Goal: Find specific page/section: Find specific page/section

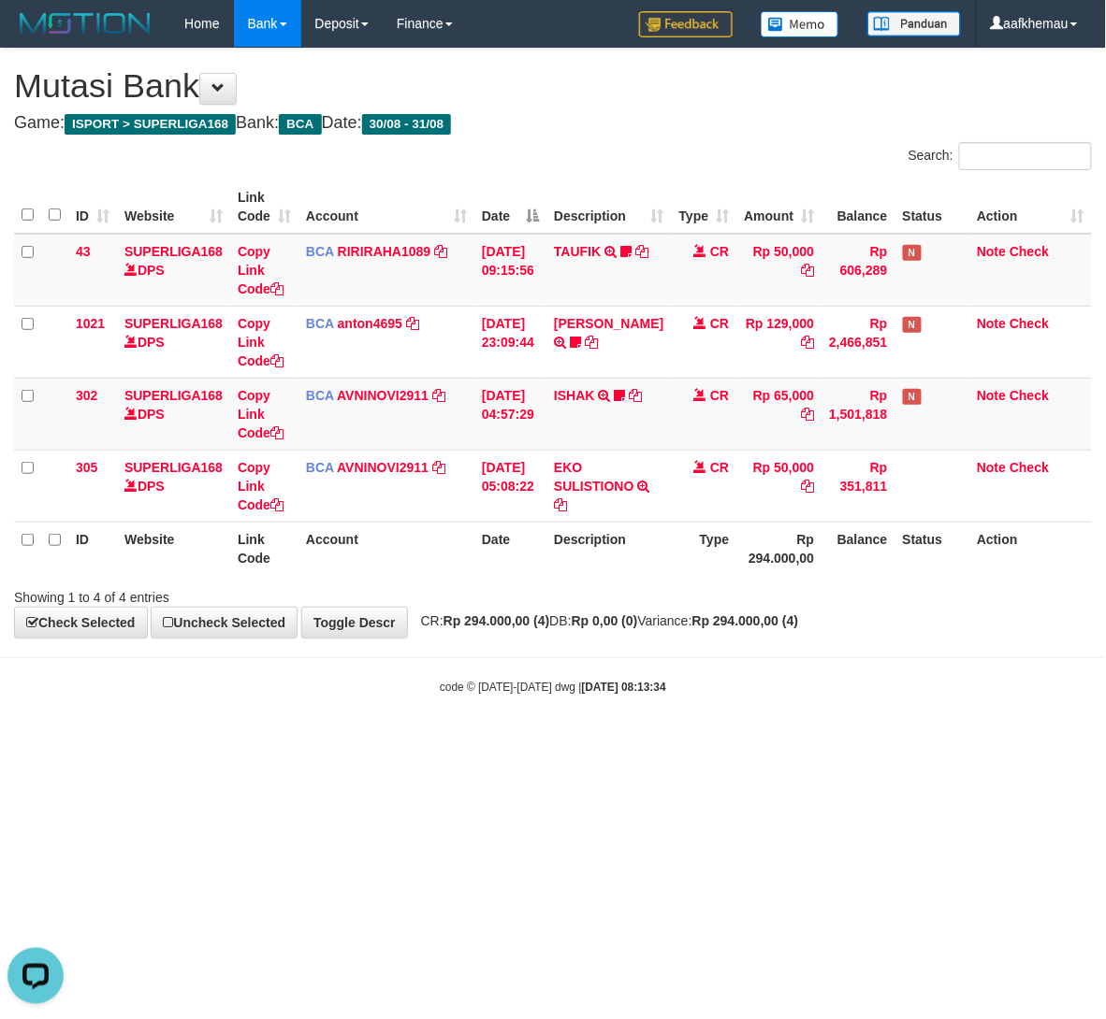
click at [742, 743] on html "Toggle navigation Home Bank Account List Load By Website Group [ISPORT] SUPERLI…" at bounding box center [553, 371] width 1106 height 743
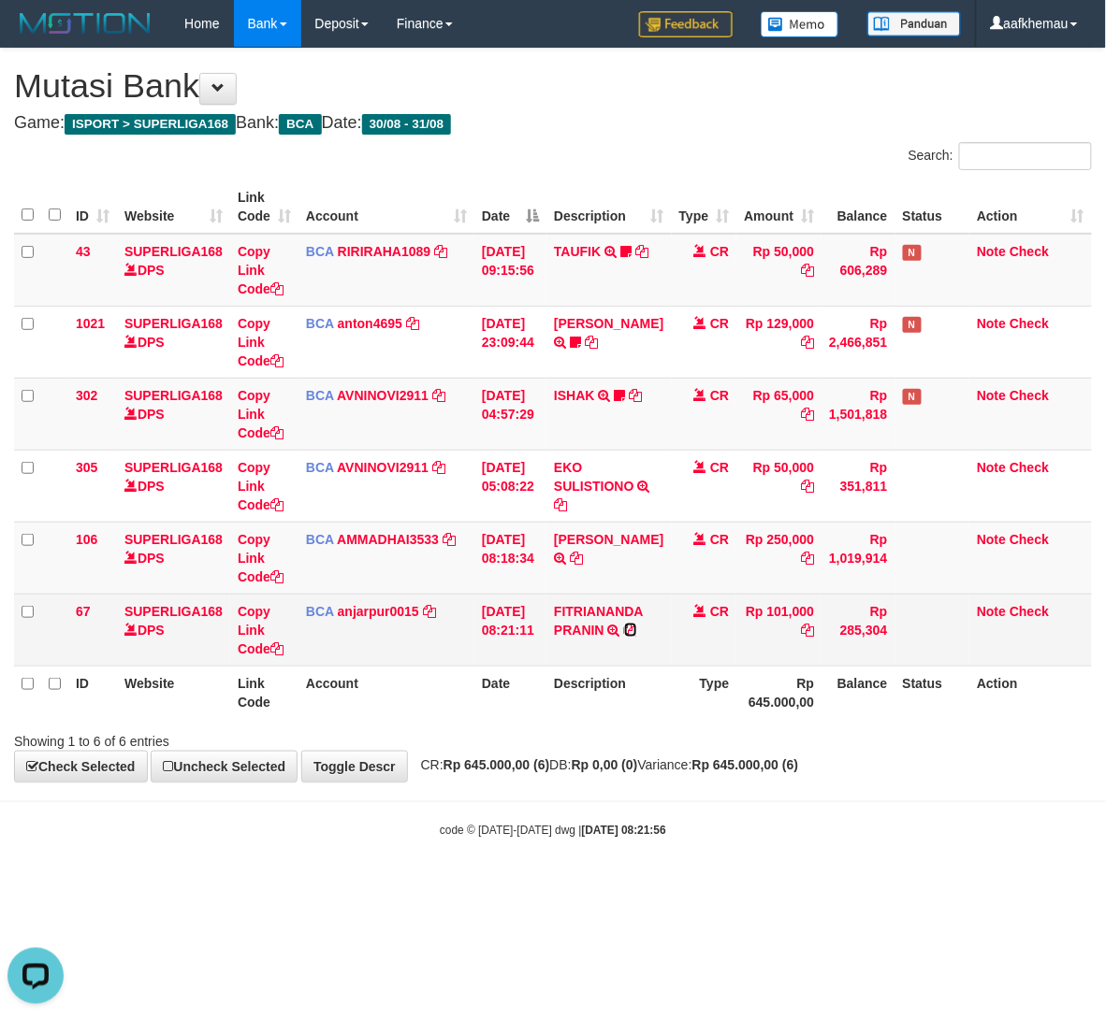
click at [634, 636] on icon at bounding box center [630, 630] width 13 height 13
click at [370, 612] on link "anjarpur0015" at bounding box center [378, 611] width 81 height 15
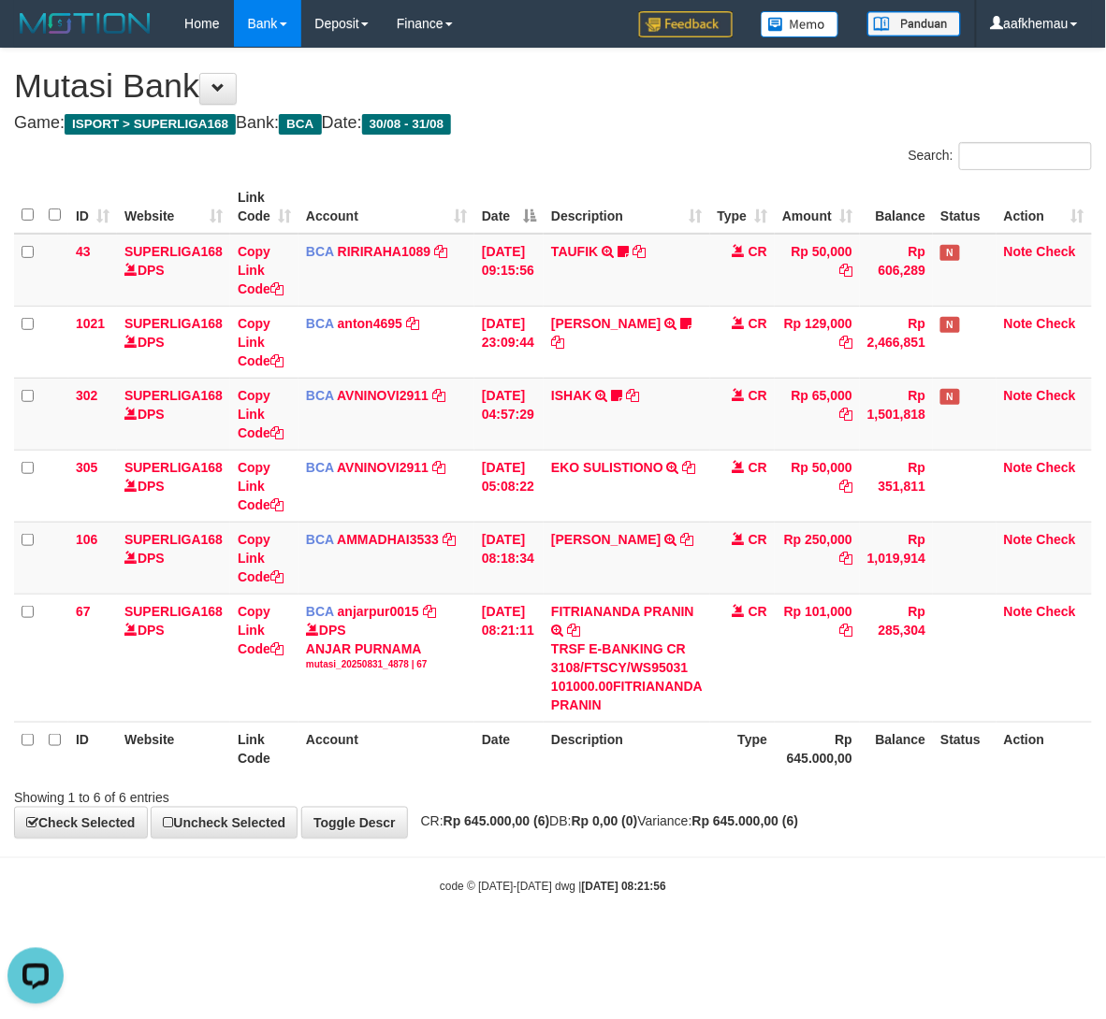
click at [543, 877] on body "Toggle navigation Home Bank Account List Load By Website Group [ISPORT] SUPERLI…" at bounding box center [553, 471] width 1106 height 943
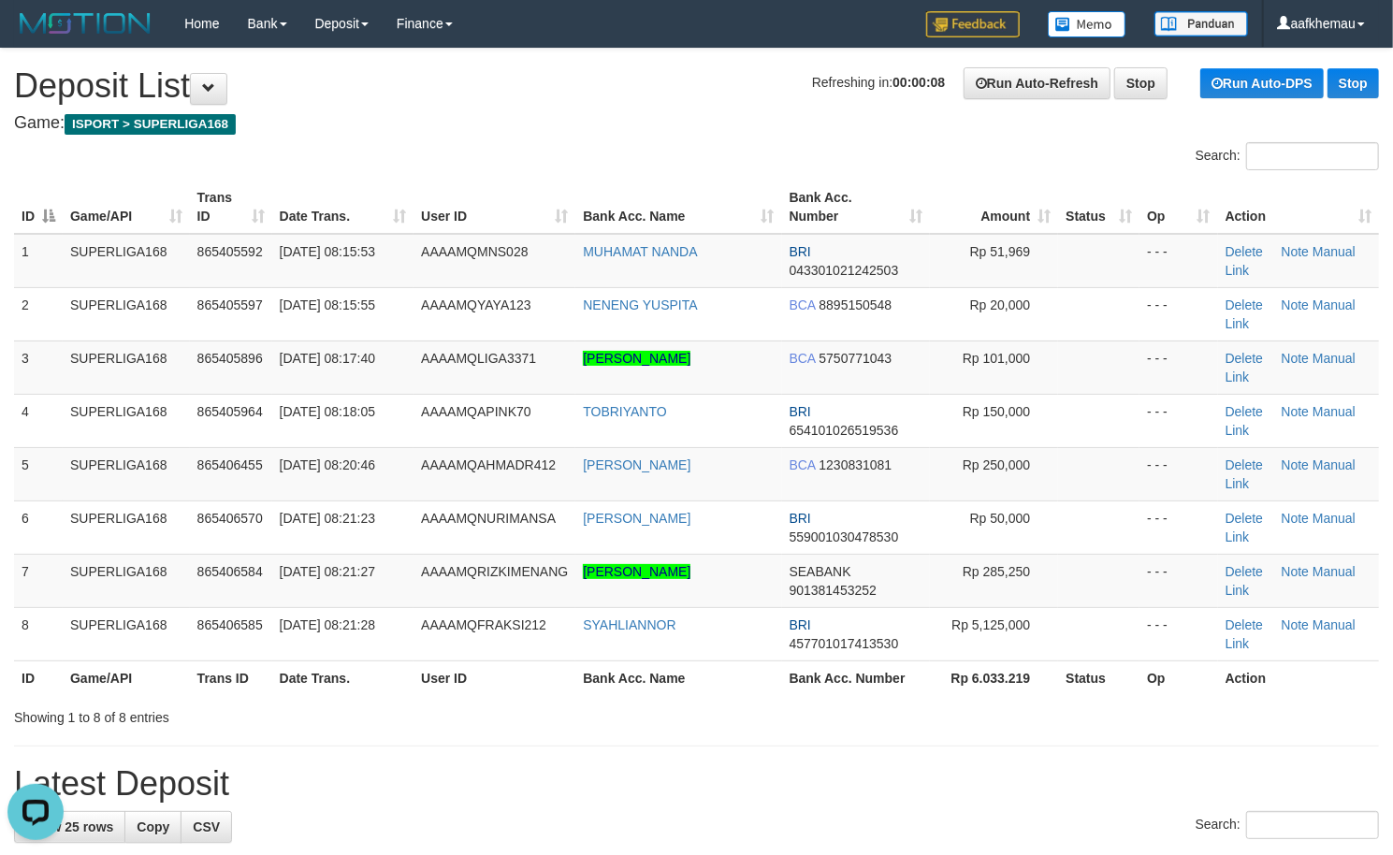
click at [490, 84] on h1 "Refreshing in: 00:00:08 Run Auto-Refresh Stop Run Auto-DPS Stop Deposit List" at bounding box center [696, 85] width 1365 height 37
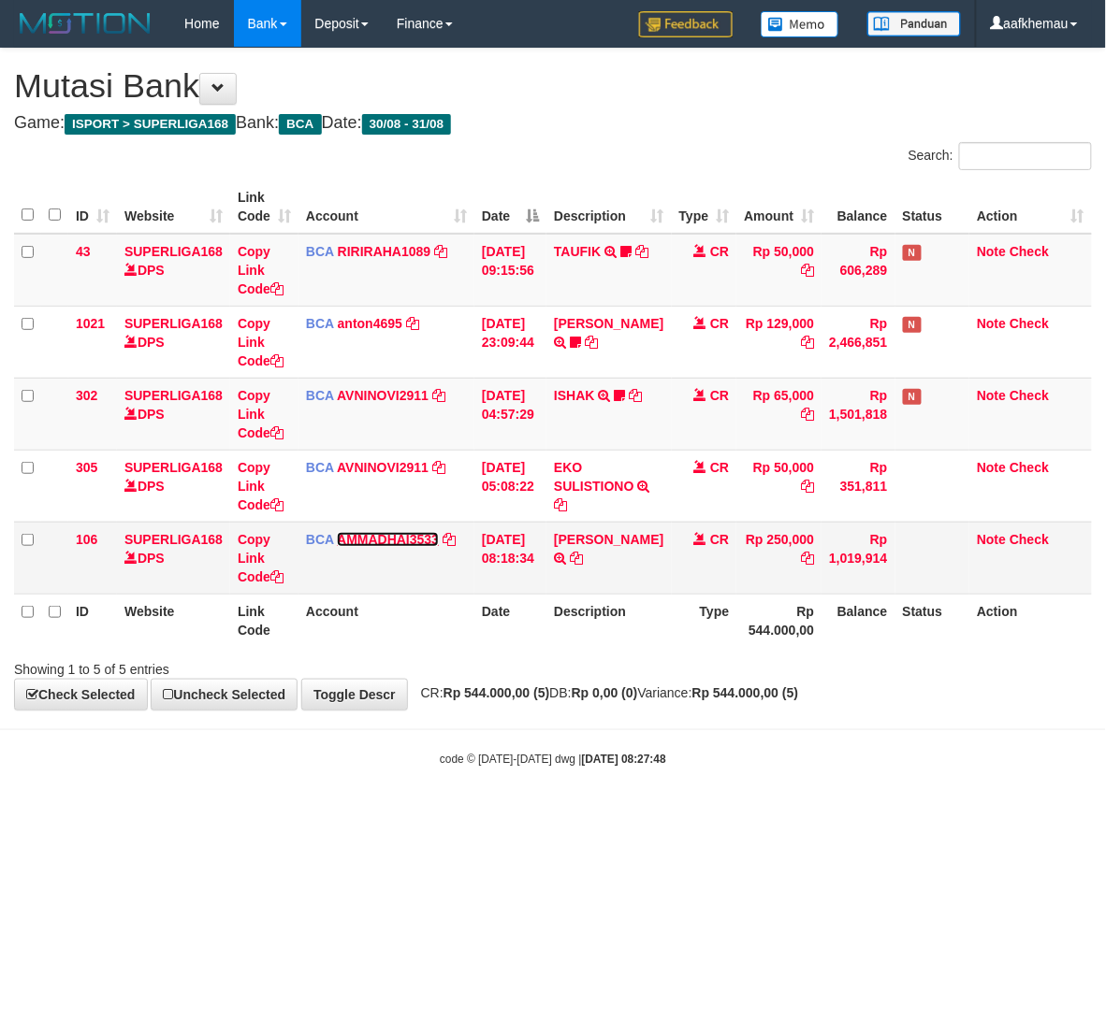
click at [386, 546] on link "AMMADHAI3533" at bounding box center [388, 539] width 102 height 15
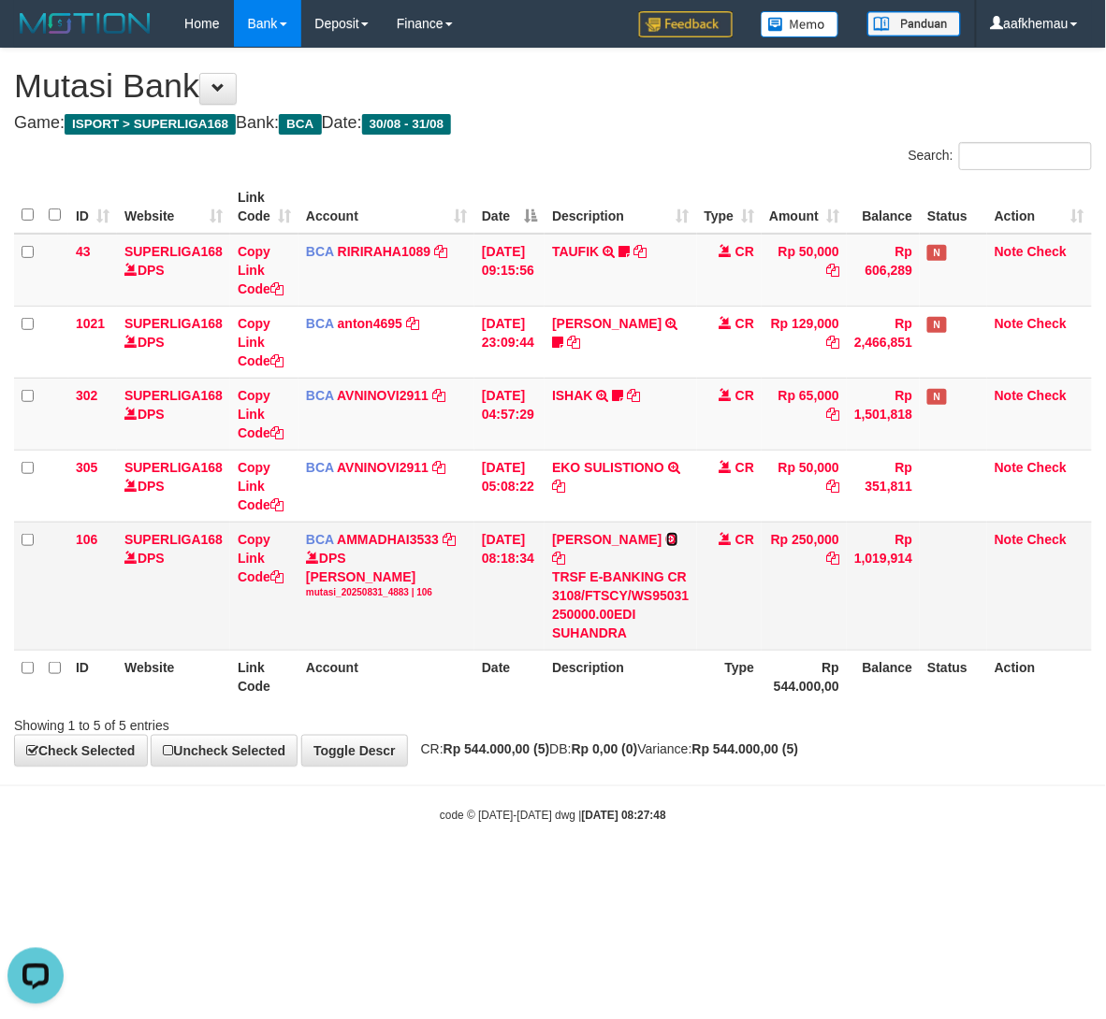
click at [673, 546] on icon at bounding box center [672, 539] width 12 height 13
click at [629, 739] on div "**********" at bounding box center [553, 407] width 1106 height 717
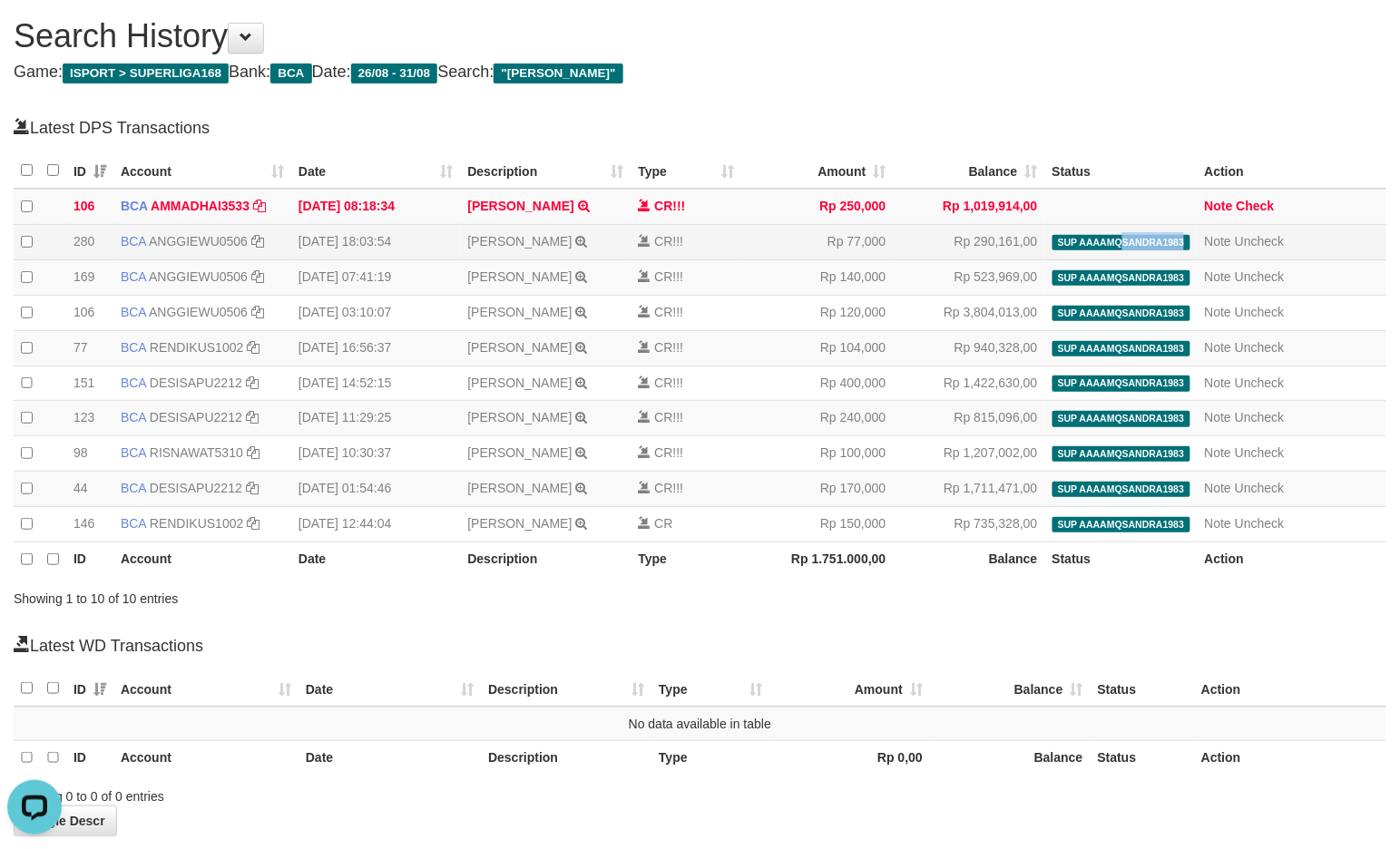
copy span "SANDRA1983"
drag, startPoint x: 1125, startPoint y: 239, endPoint x: 1193, endPoint y: 245, distance: 68.3
click at [1193, 245] on td "SUP AAAAMQSANDRA1983 deposit_20250830 | 6979 | 865090448" at bounding box center [1121, 242] width 152 height 35
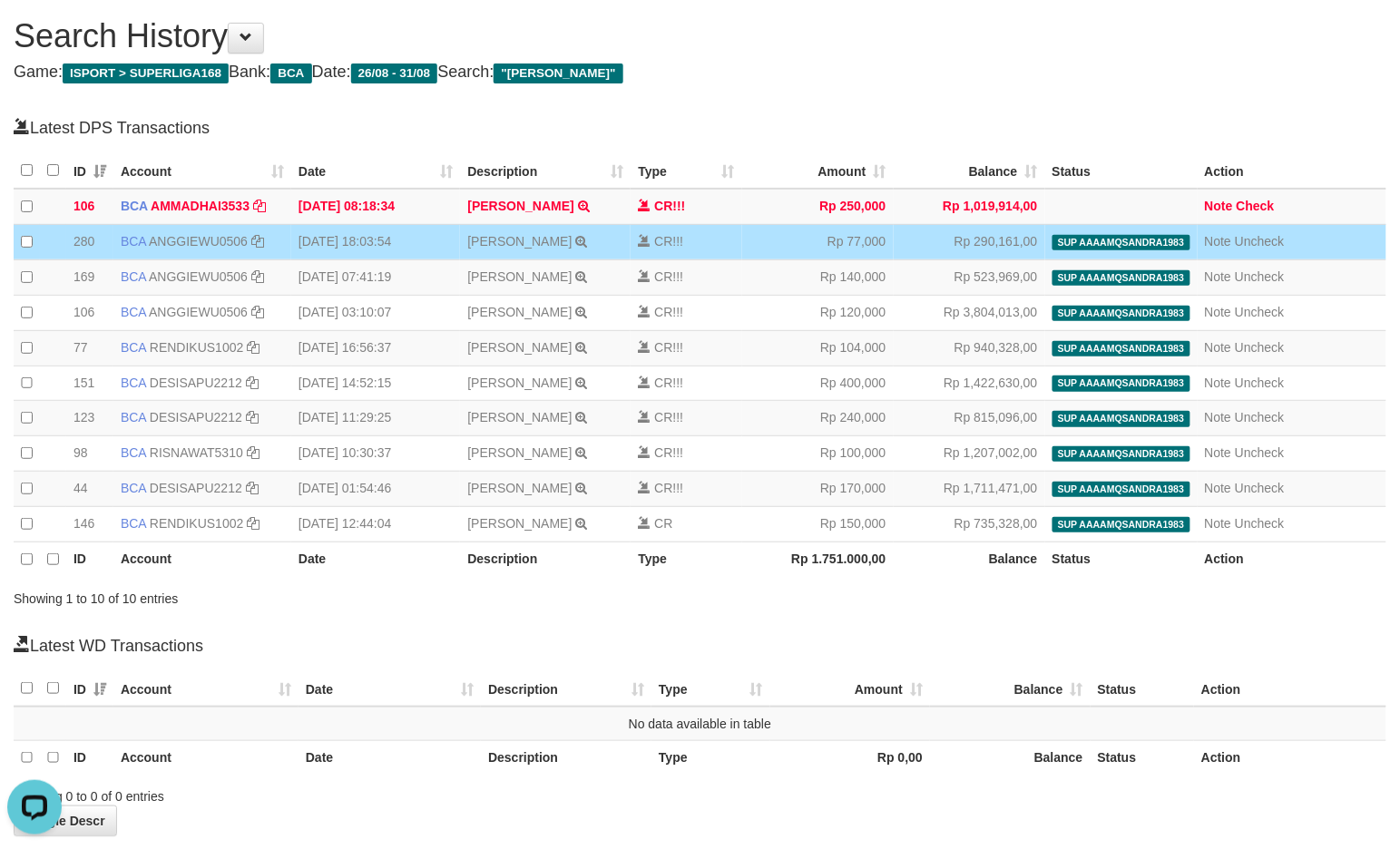
click at [1139, 69] on h4 "Game: ISPORT > SUPERLIGA168 Bank: BCA Date: 26/08 - 31/08 Search: "EDI SUHANDRA"" at bounding box center [700, 72] width 1373 height 18
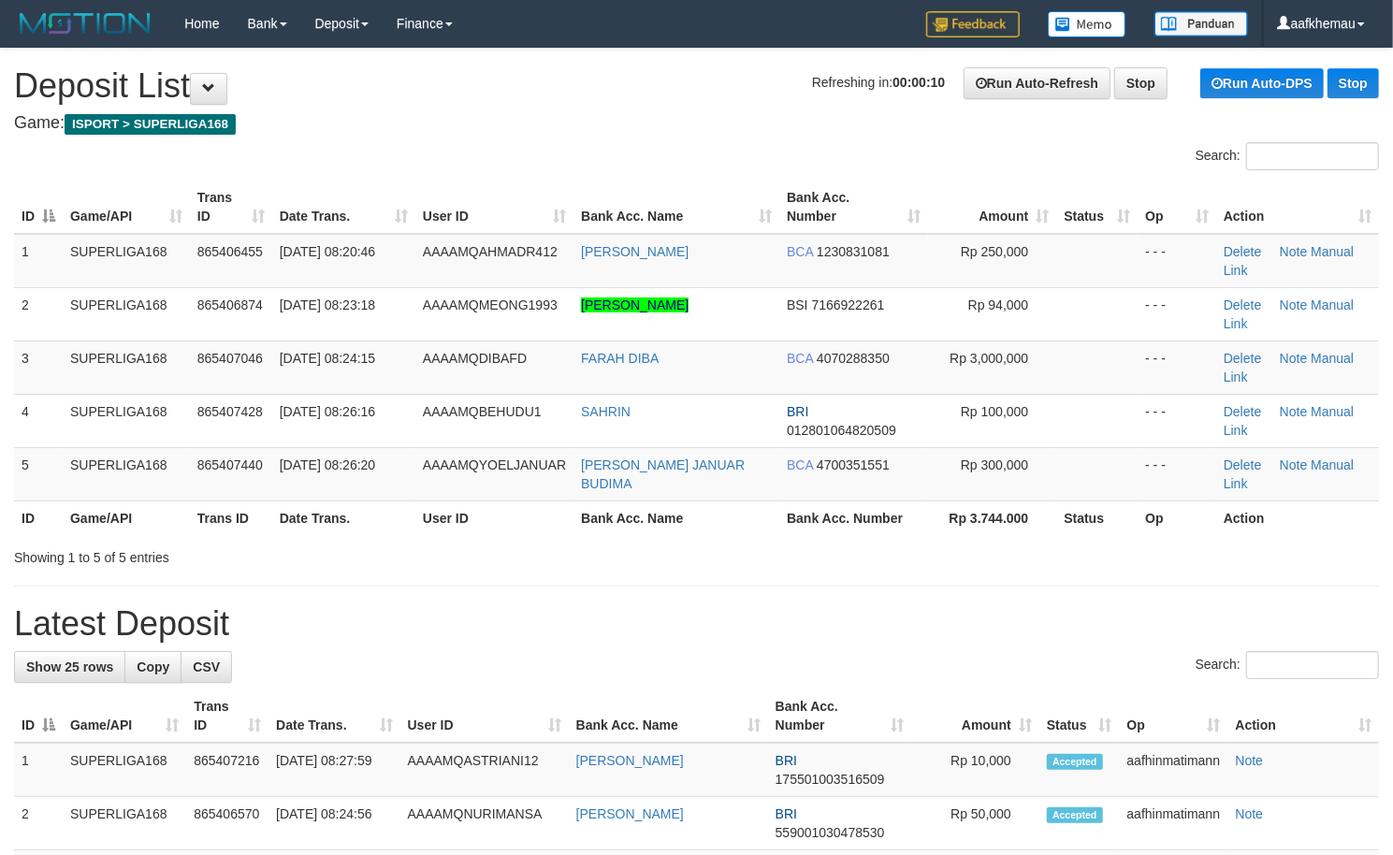
click at [723, 123] on h4 "Game: ISPORT > SUPERLIGA168" at bounding box center [696, 123] width 1365 height 19
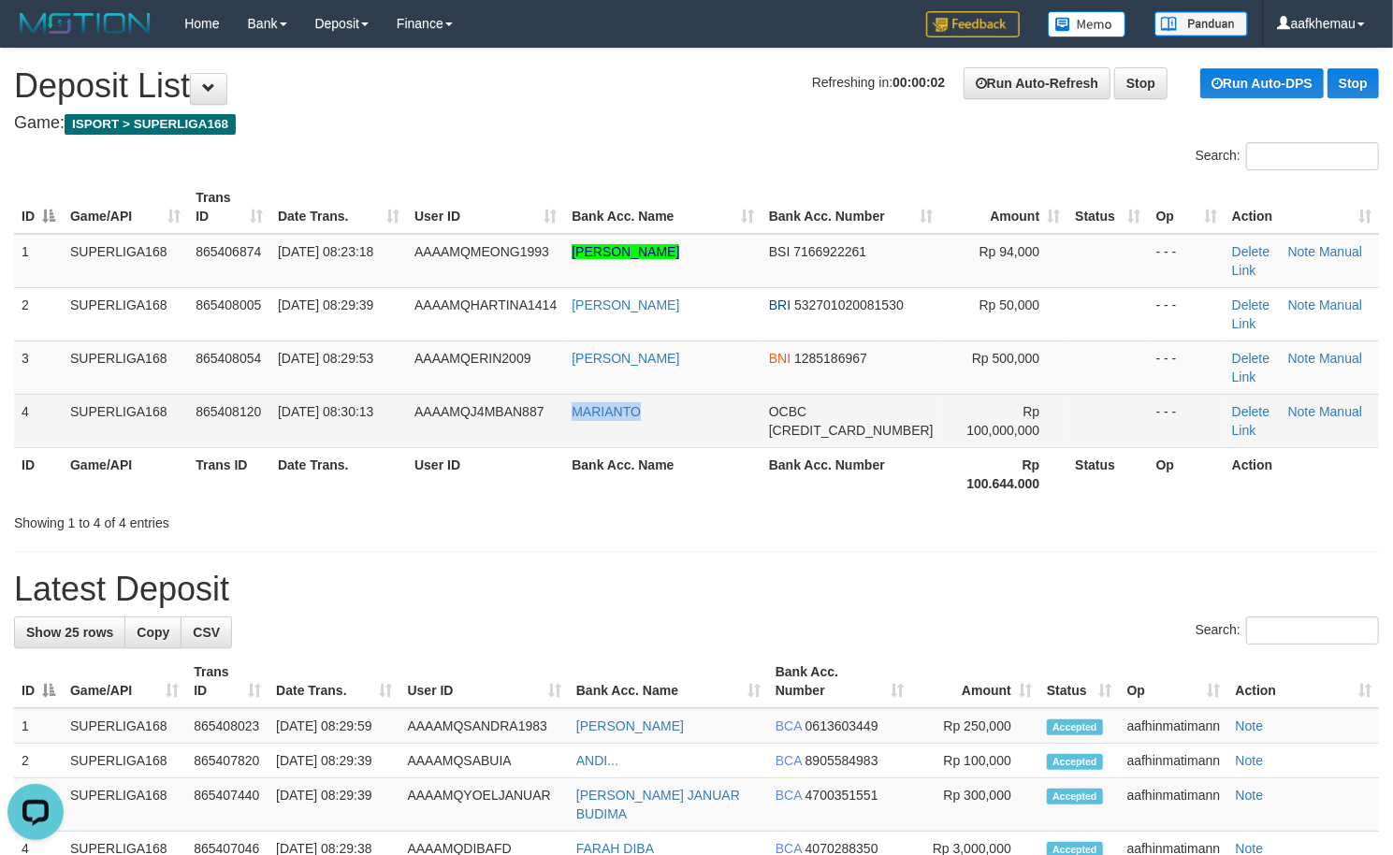
copy link "MARIANTO"
drag, startPoint x: 722, startPoint y: 434, endPoint x: 581, endPoint y: 431, distance: 141.3
click at [581, 431] on td "MARIANTO" at bounding box center [662, 420] width 197 height 53
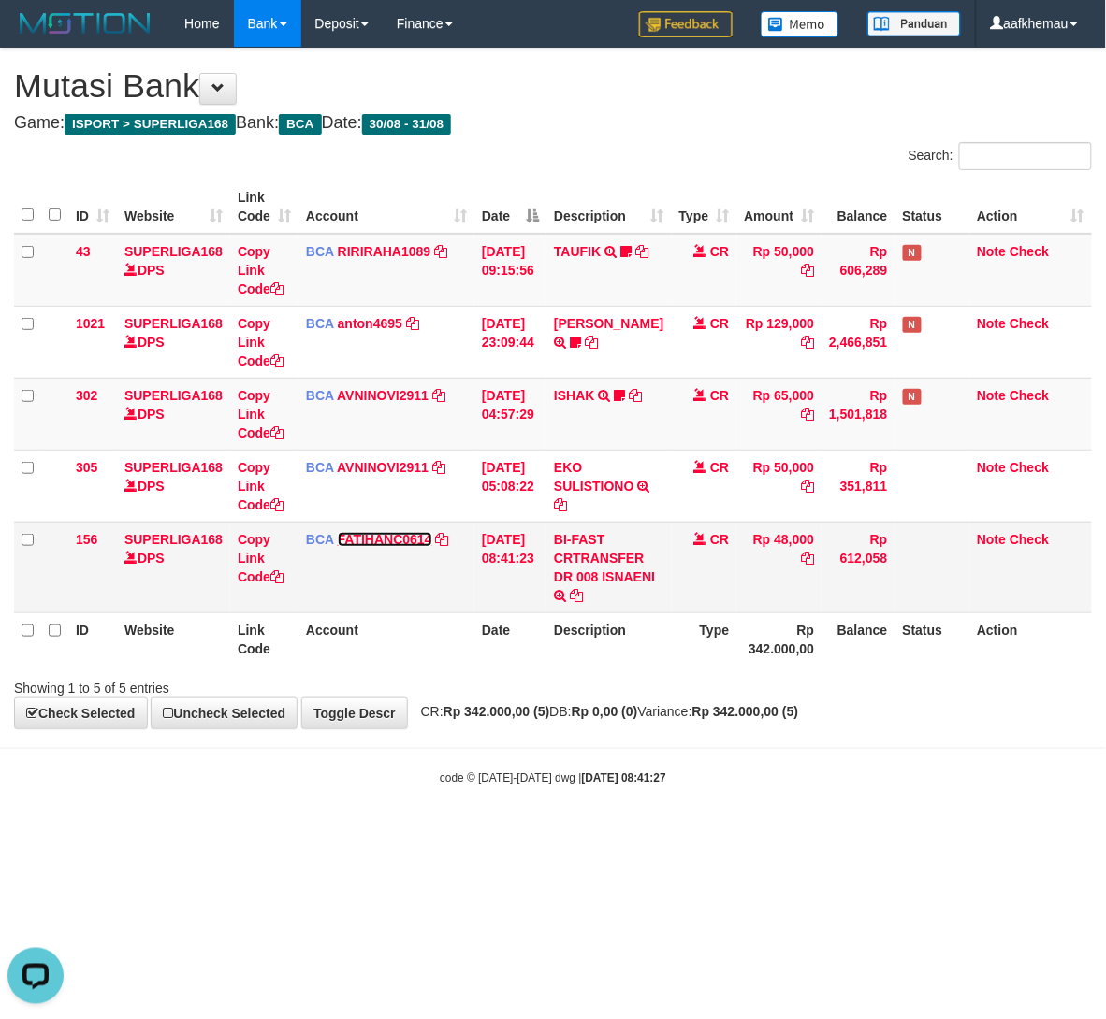
click at [397, 537] on link "FATIHANC0614" at bounding box center [385, 539] width 94 height 15
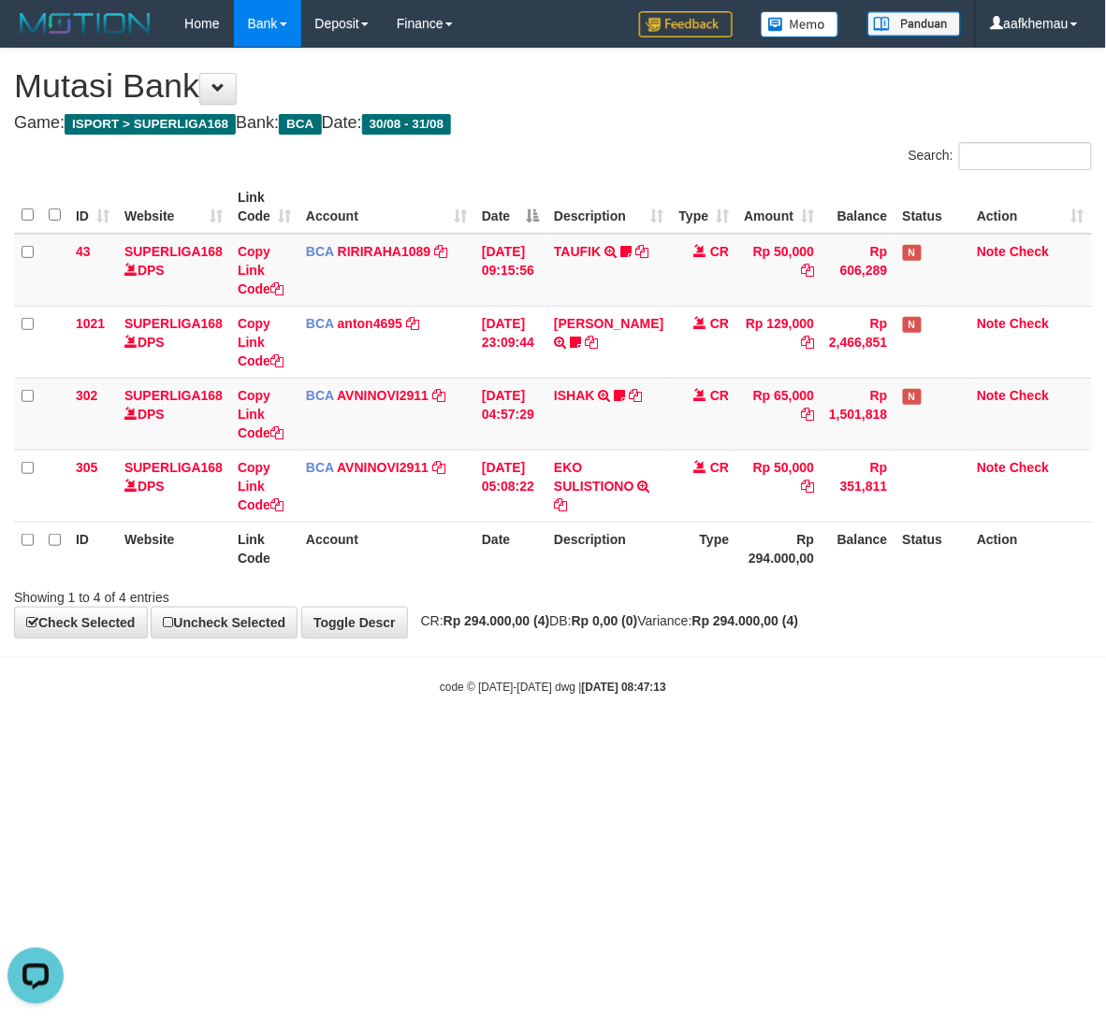
drag, startPoint x: 673, startPoint y: 151, endPoint x: 682, endPoint y: 144, distance: 10.7
click at [682, 144] on div "Search:" at bounding box center [829, 158] width 525 height 33
